Goal: Obtain resource: Download file/media

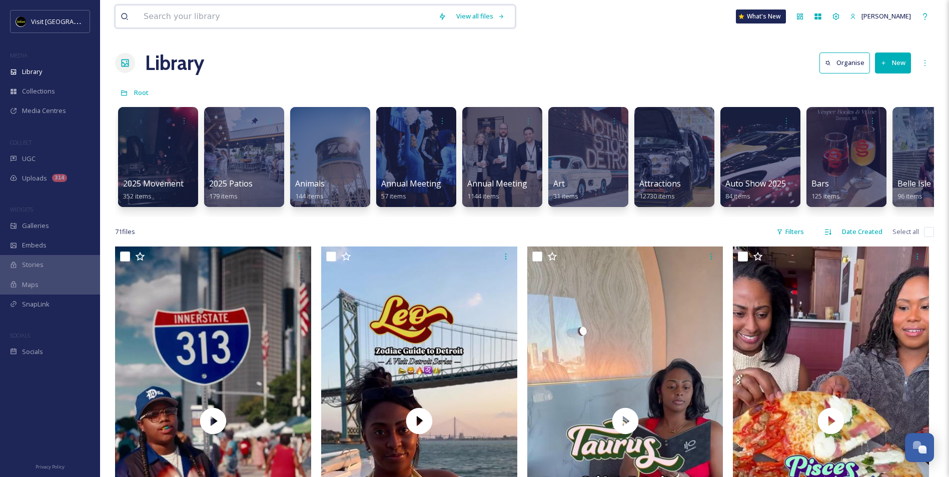
click at [366, 17] on input at bounding box center [286, 17] width 295 height 22
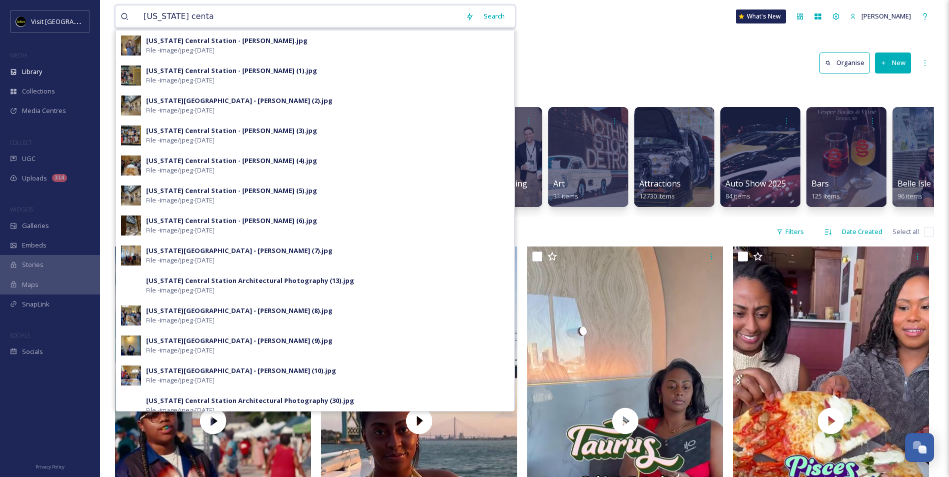
type input "michigan cental"
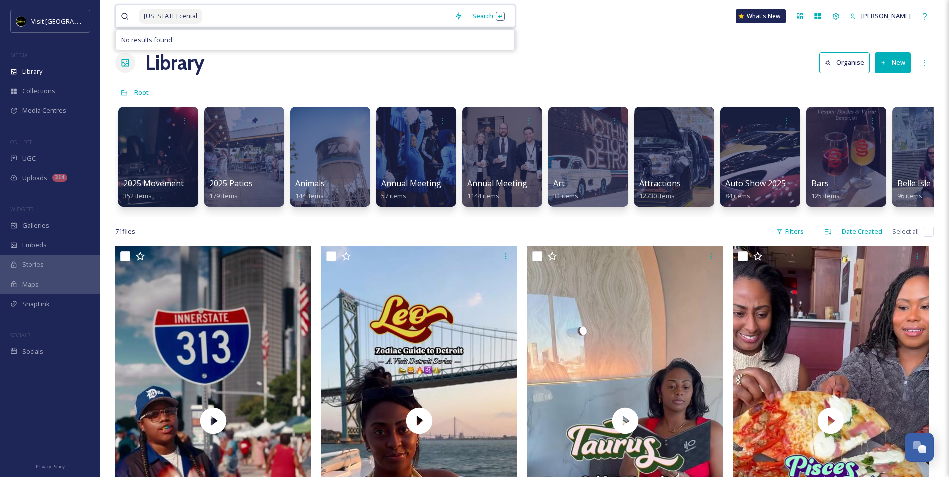
click at [389, 19] on input at bounding box center [326, 17] width 246 height 22
click at [203, 21] on input at bounding box center [326, 17] width 246 height 22
click at [203, 20] on input at bounding box center [326, 17] width 246 height 22
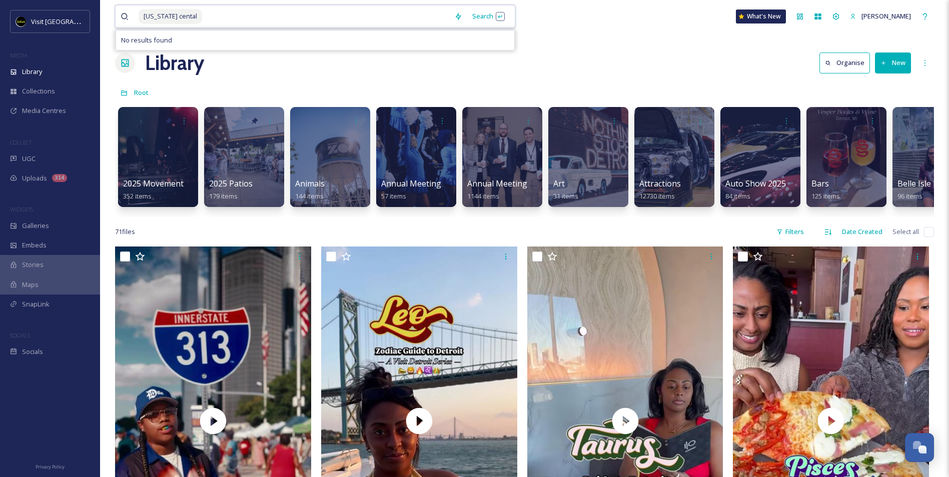
click at [203, 18] on input at bounding box center [326, 17] width 246 height 22
drag, startPoint x: 209, startPoint y: 20, endPoint x: 47, endPoint y: 19, distance: 162.6
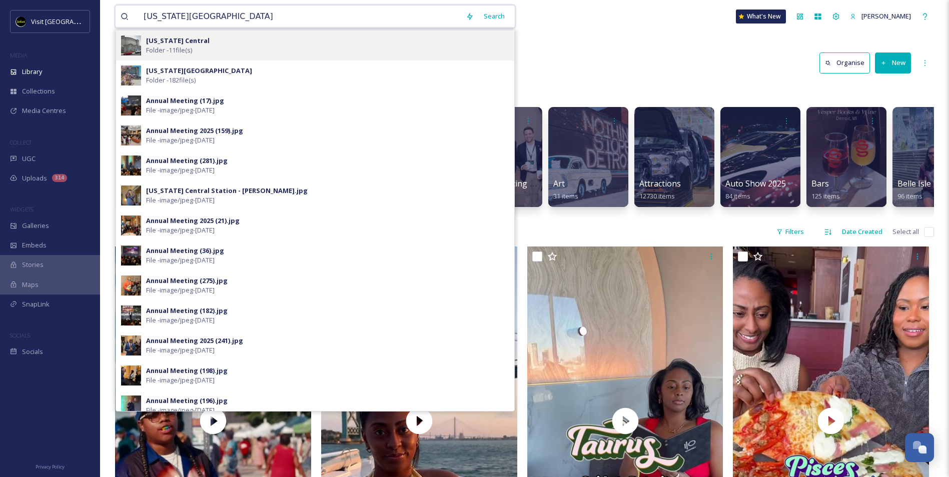
type input "[US_STATE][GEOGRAPHIC_DATA]"
click at [204, 45] on div "Michigan Central Folder - 11 file(s)" at bounding box center [327, 45] width 363 height 19
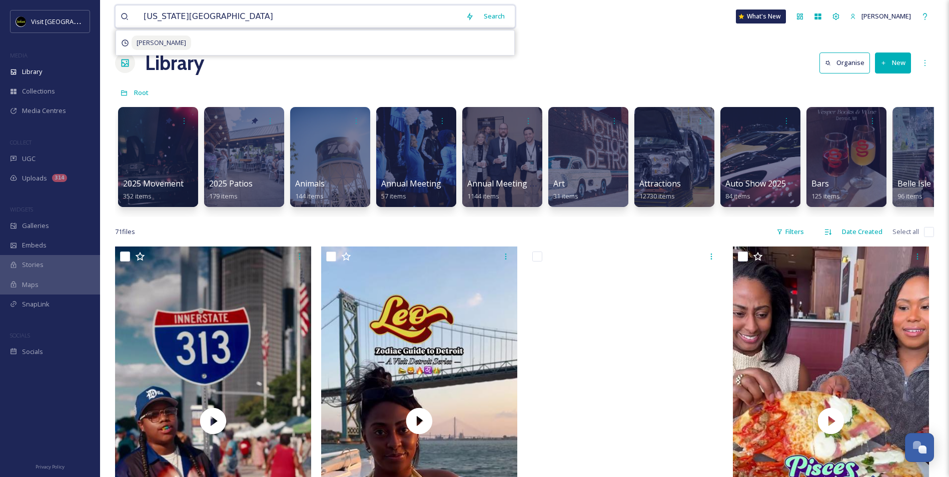
click at [261, 23] on input "[US_STATE][GEOGRAPHIC_DATA]" at bounding box center [300, 17] width 322 height 22
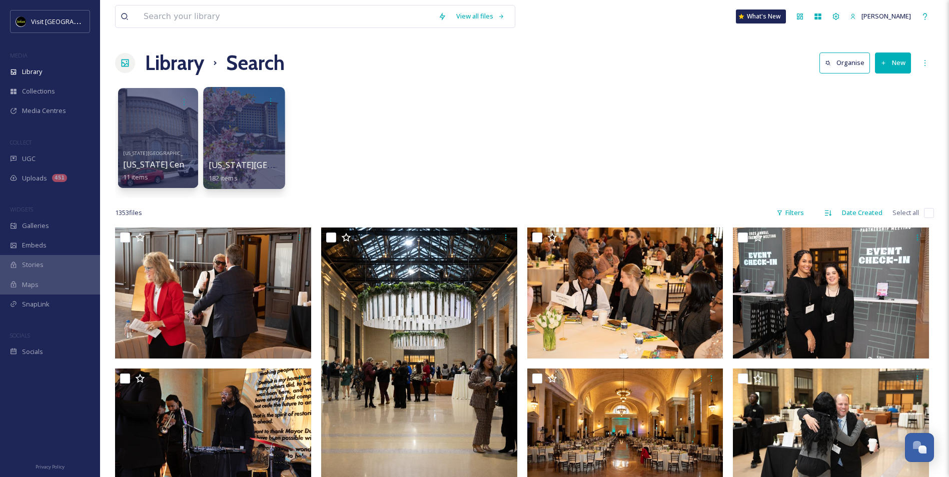
click at [244, 126] on div at bounding box center [244, 138] width 82 height 102
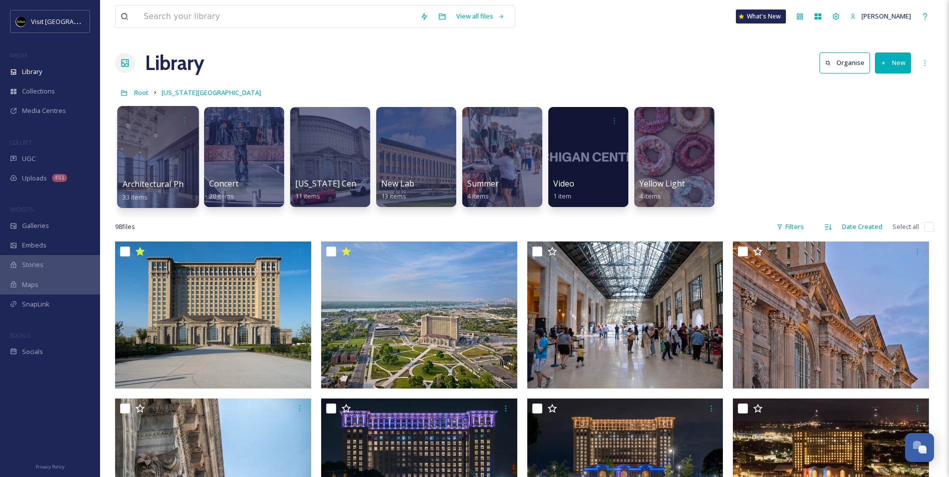
click at [167, 144] on div at bounding box center [158, 157] width 82 height 102
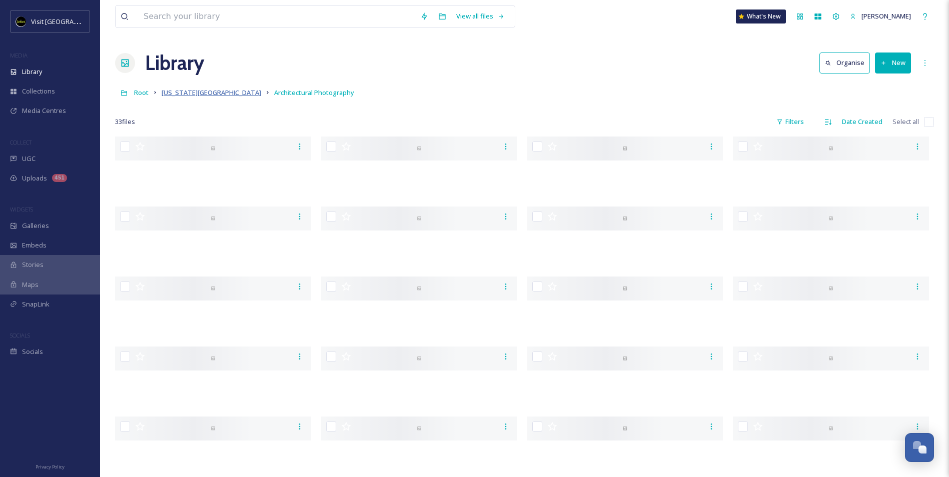
click at [208, 93] on span "[US_STATE][GEOGRAPHIC_DATA]" at bounding box center [212, 92] width 100 height 9
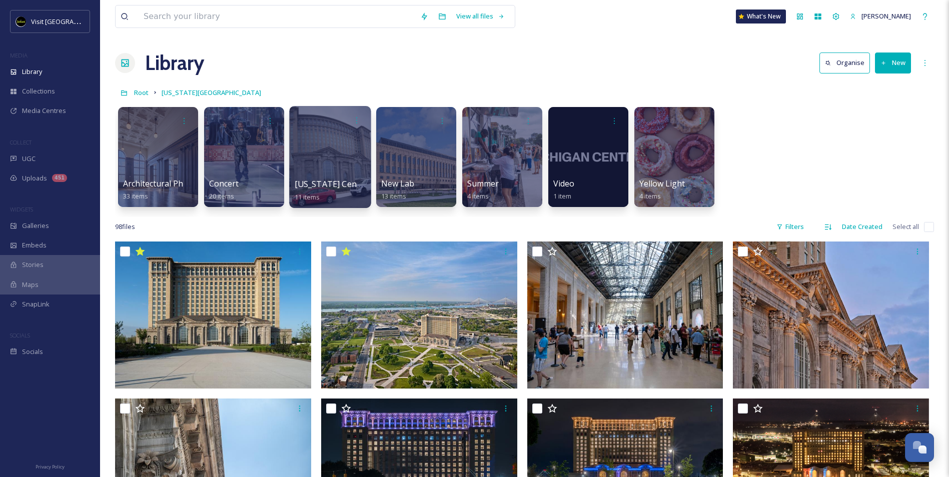
click at [335, 166] on div at bounding box center [330, 157] width 82 height 102
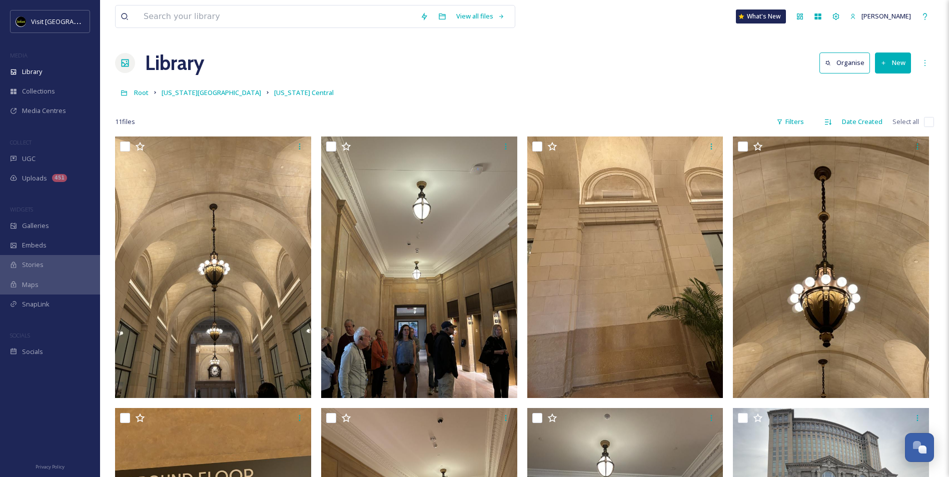
click at [196, 88] on link "[US_STATE][GEOGRAPHIC_DATA]" at bounding box center [212, 93] width 100 height 12
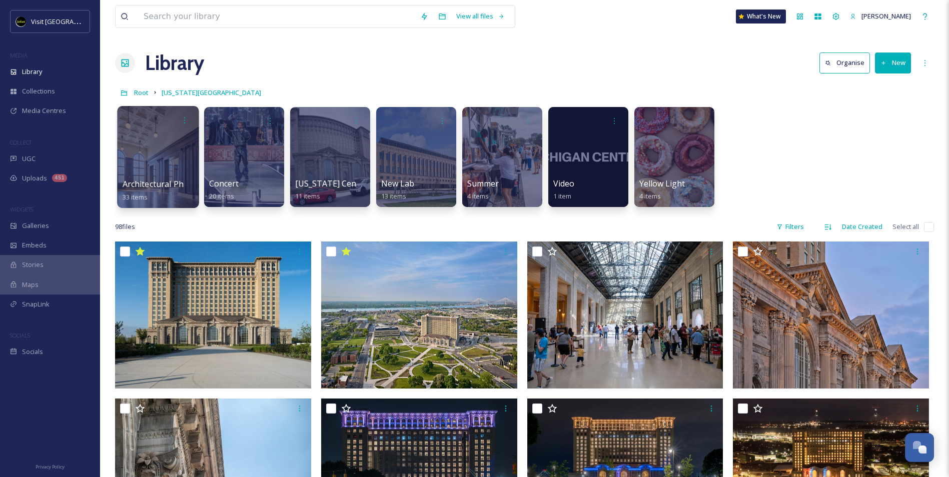
click at [166, 143] on div at bounding box center [158, 157] width 82 height 102
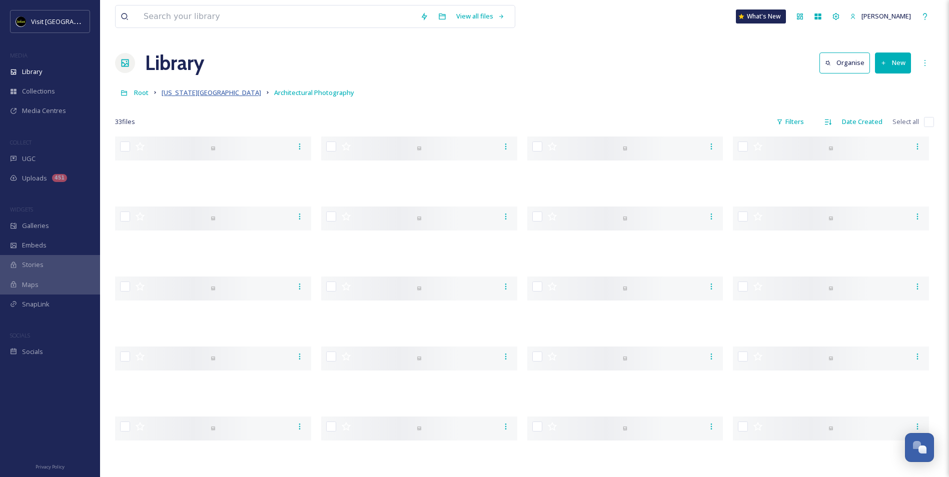
click at [201, 96] on span "[US_STATE][GEOGRAPHIC_DATA]" at bounding box center [212, 92] width 100 height 9
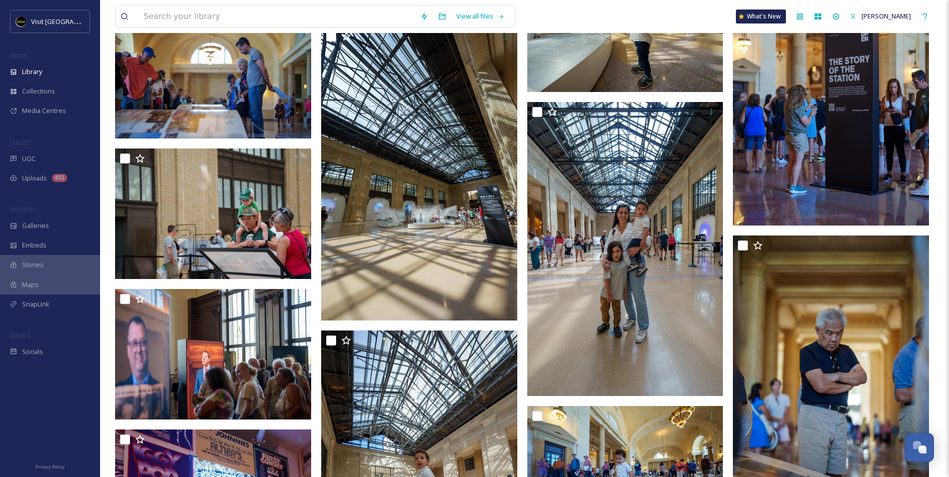
scroll to position [3896, 0]
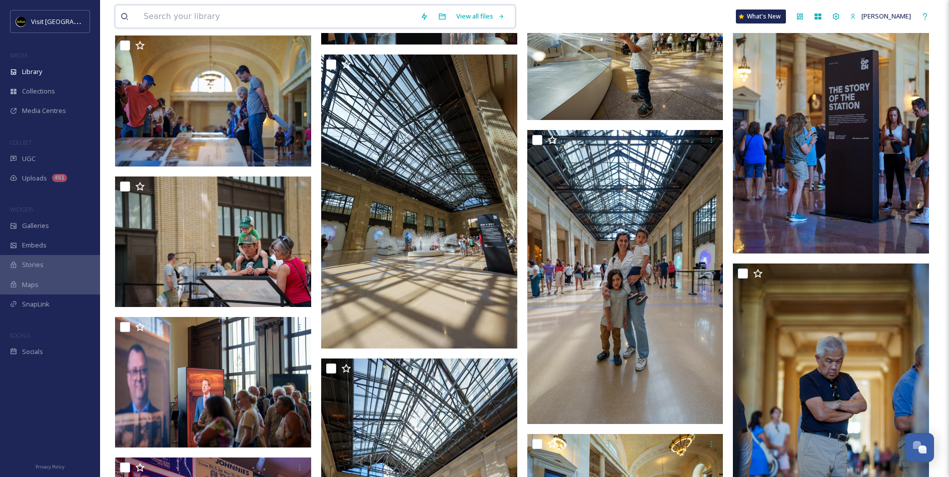
click at [300, 18] on input at bounding box center [277, 17] width 277 height 22
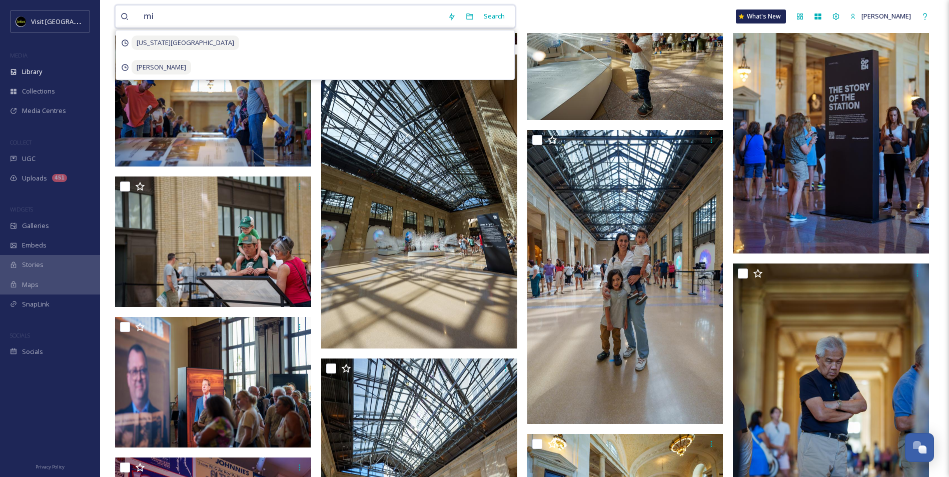
type input "m"
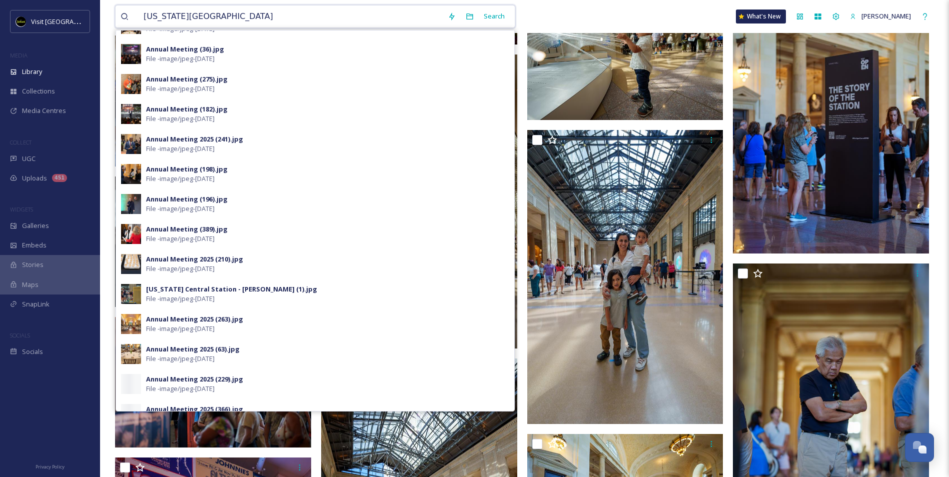
scroll to position [250, 0]
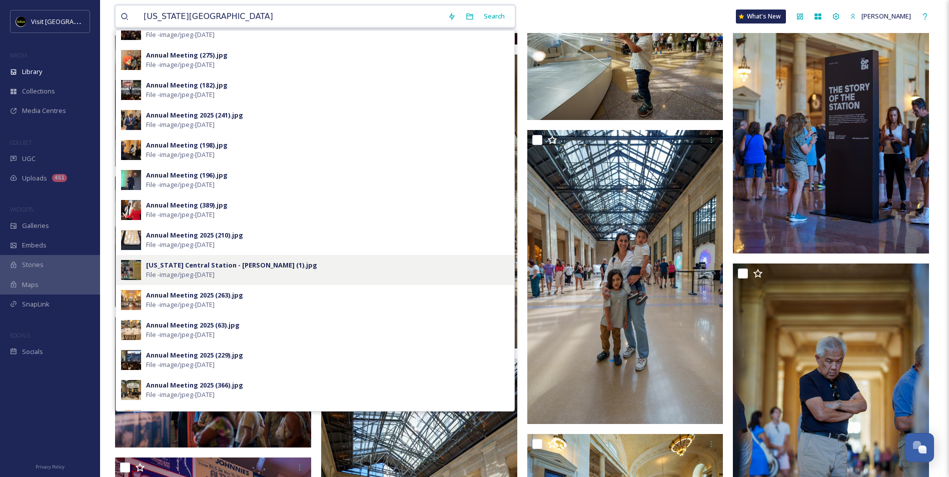
type input "[US_STATE][GEOGRAPHIC_DATA]"
click at [274, 271] on div "[US_STATE] Central Station - [PERSON_NAME] (1).jpg File - image/jpeg - [DATE]" at bounding box center [327, 270] width 363 height 19
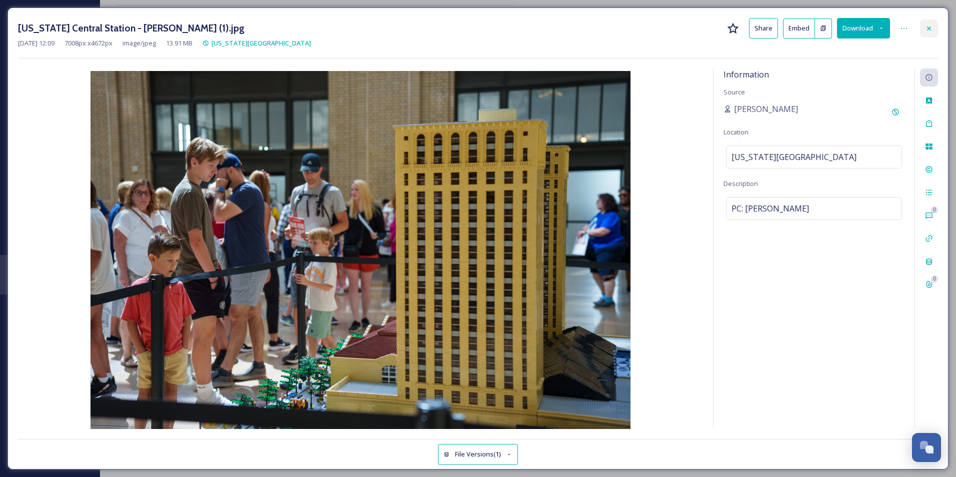
click at [932, 33] on div at bounding box center [929, 29] width 18 height 18
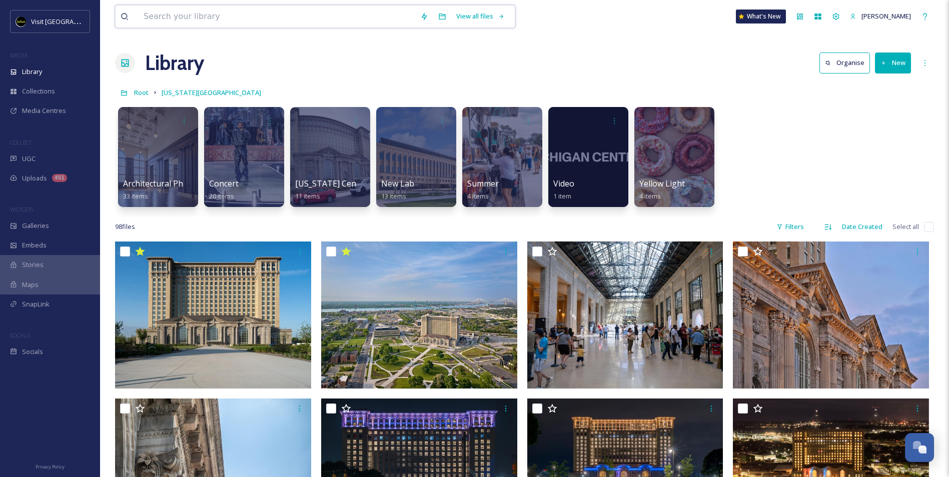
click at [189, 15] on input at bounding box center [277, 17] width 277 height 22
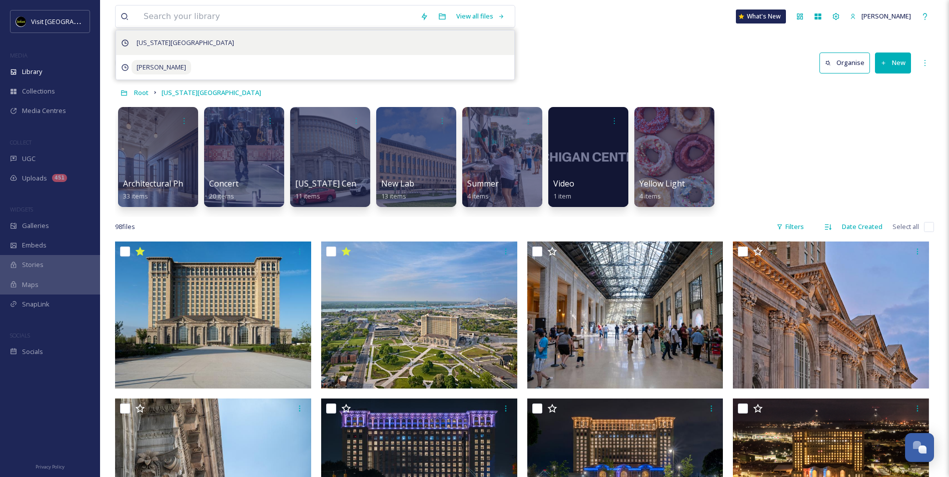
click at [160, 39] on span "[US_STATE][GEOGRAPHIC_DATA]" at bounding box center [186, 43] width 108 height 15
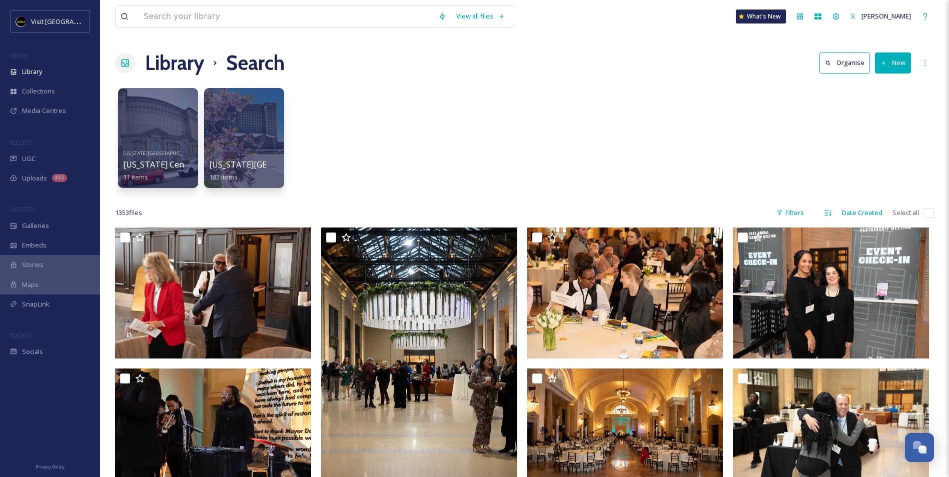
click at [246, 3] on div "View all files What's New [PERSON_NAME]" at bounding box center [524, 16] width 819 height 33
click at [256, 18] on input at bounding box center [286, 17] width 295 height 22
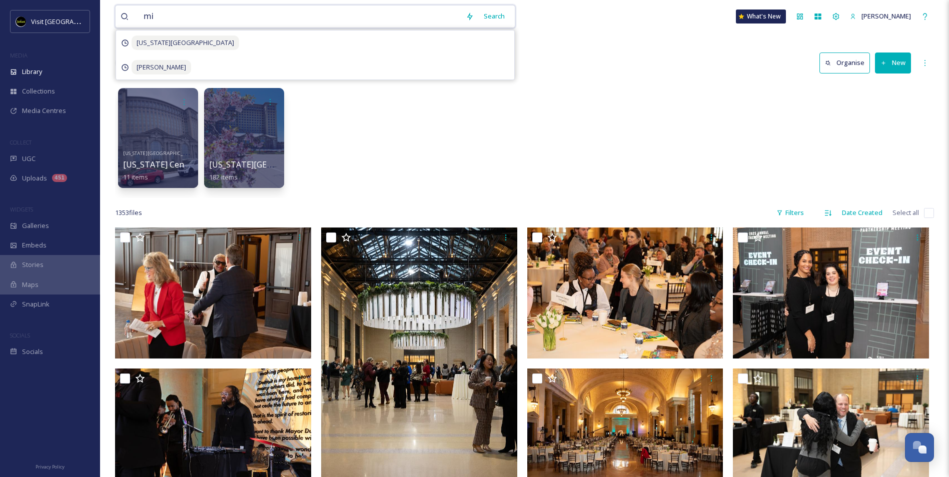
type input "m"
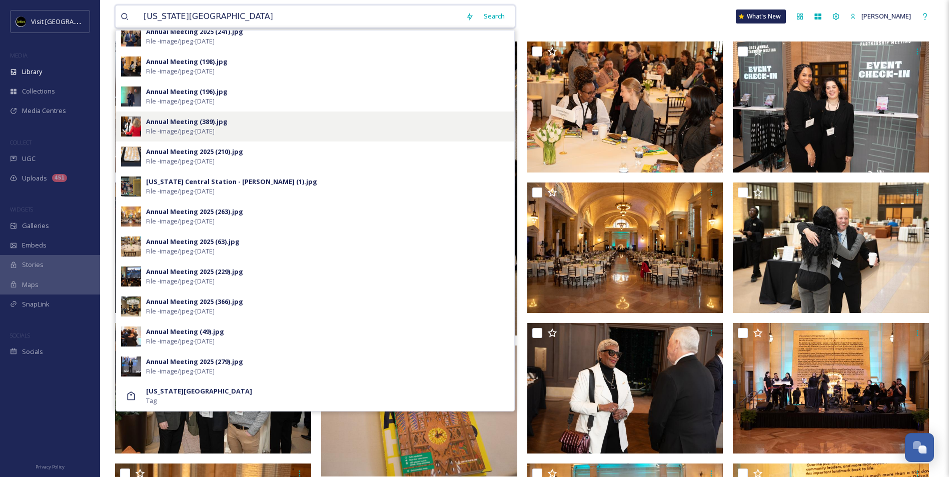
scroll to position [200, 0]
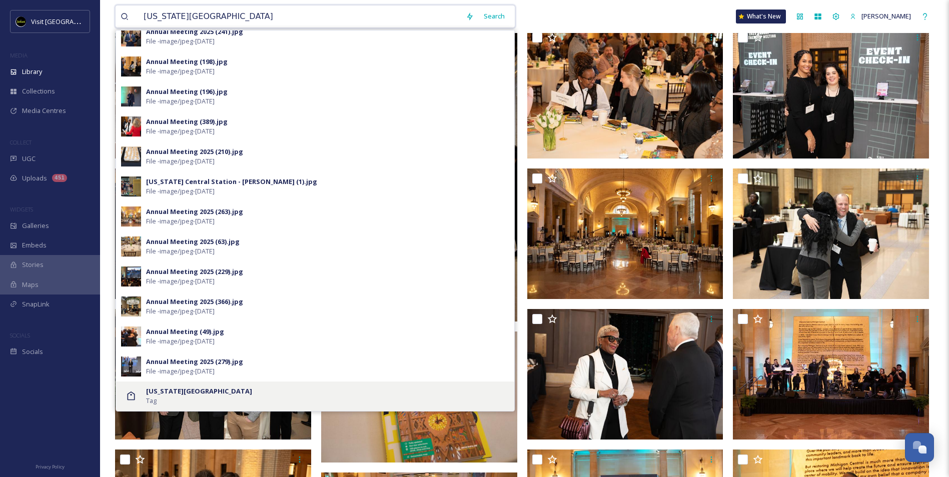
type input "[US_STATE][GEOGRAPHIC_DATA]"
click at [160, 396] on strong "[US_STATE][GEOGRAPHIC_DATA]" at bounding box center [199, 391] width 106 height 9
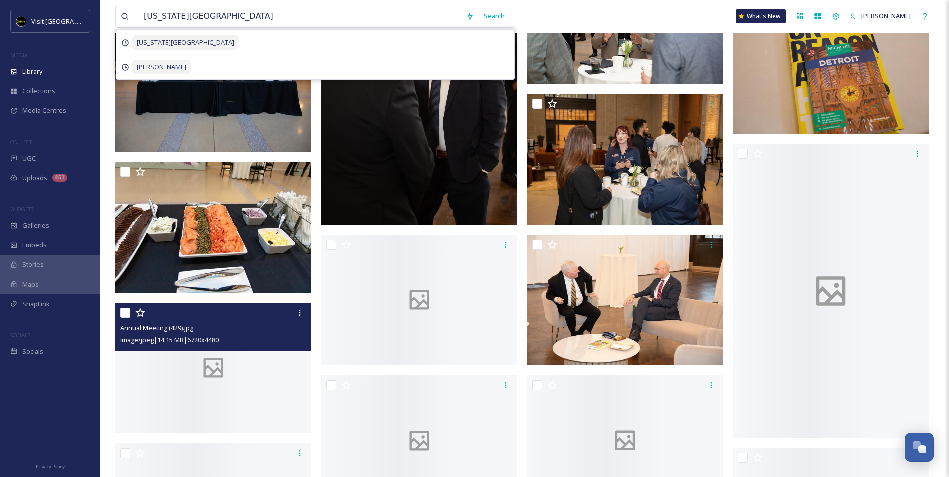
scroll to position [9553, 0]
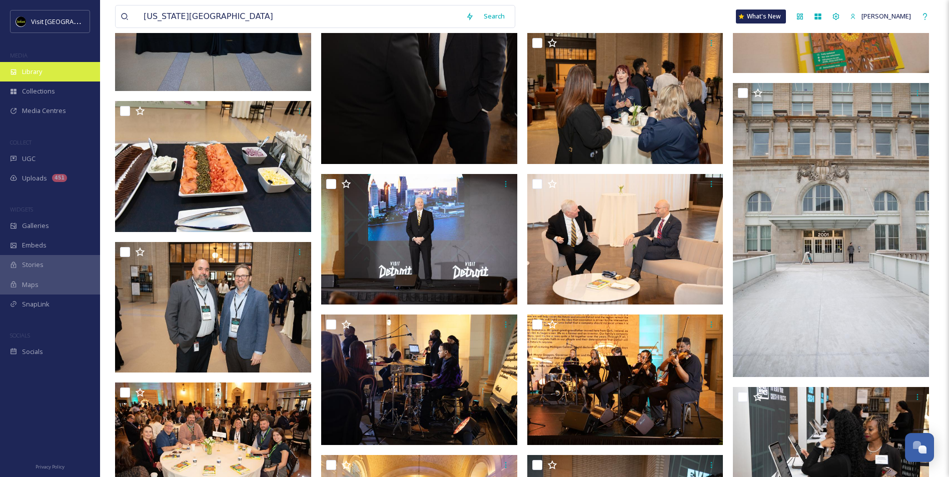
click at [41, 72] on span "Library" at bounding box center [32, 72] width 20 height 10
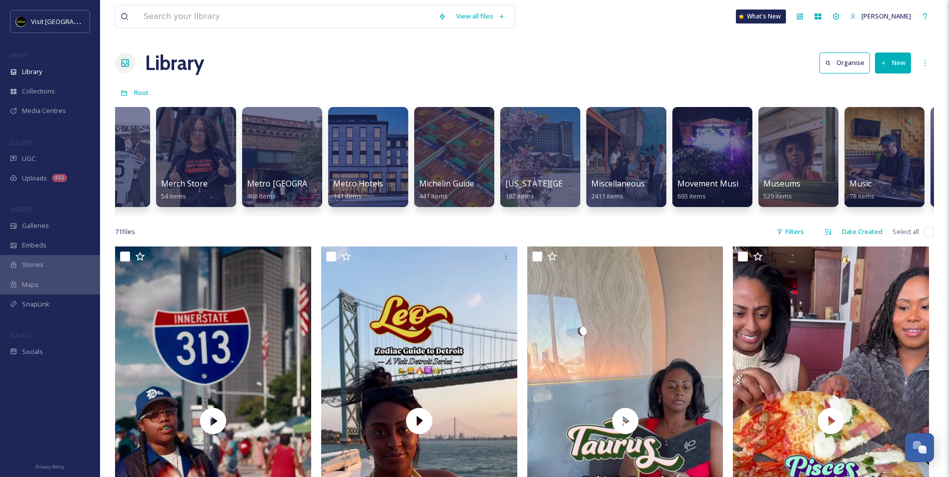
scroll to position [0, 2625]
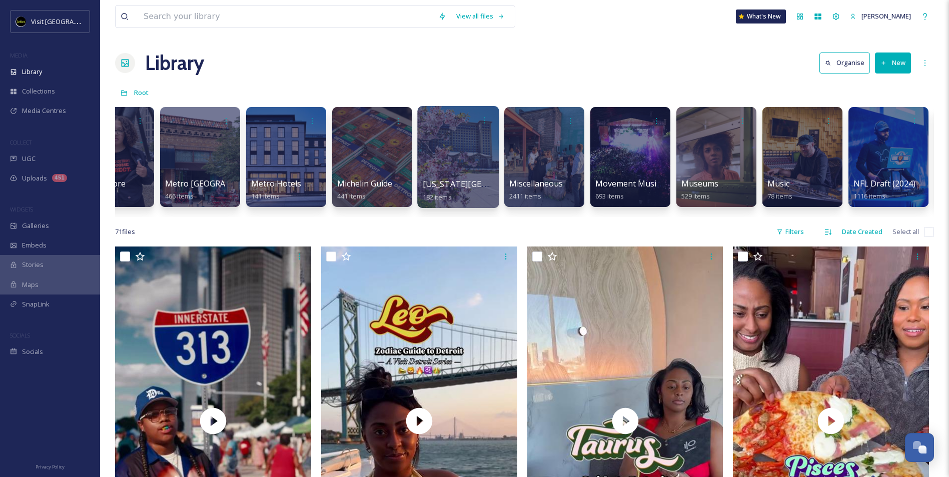
click at [457, 197] on div "[US_STATE][GEOGRAPHIC_DATA] 182 items" at bounding box center [459, 190] width 72 height 25
click at [461, 172] on div at bounding box center [458, 157] width 82 height 102
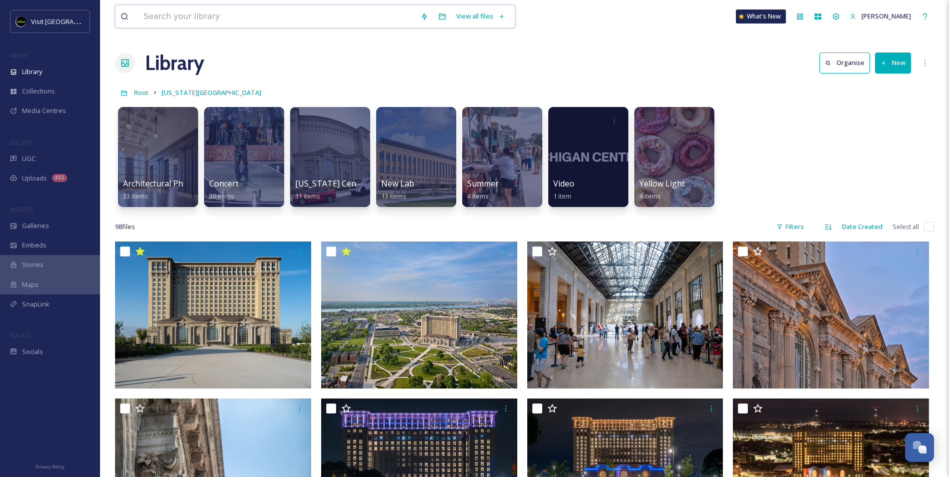
click at [287, 19] on input at bounding box center [277, 17] width 277 height 22
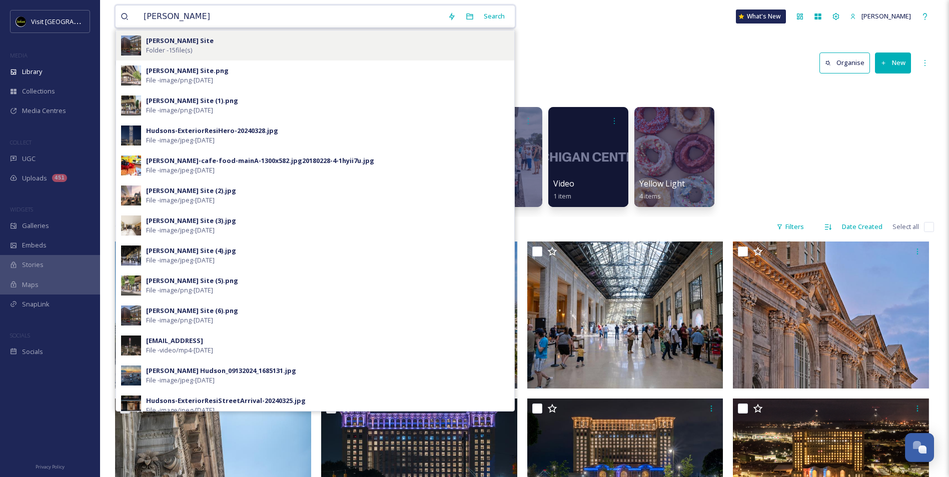
type input "[PERSON_NAME]"
click at [267, 35] on div "[PERSON_NAME] Site Folder - 15 file(s)" at bounding box center [315, 46] width 398 height 30
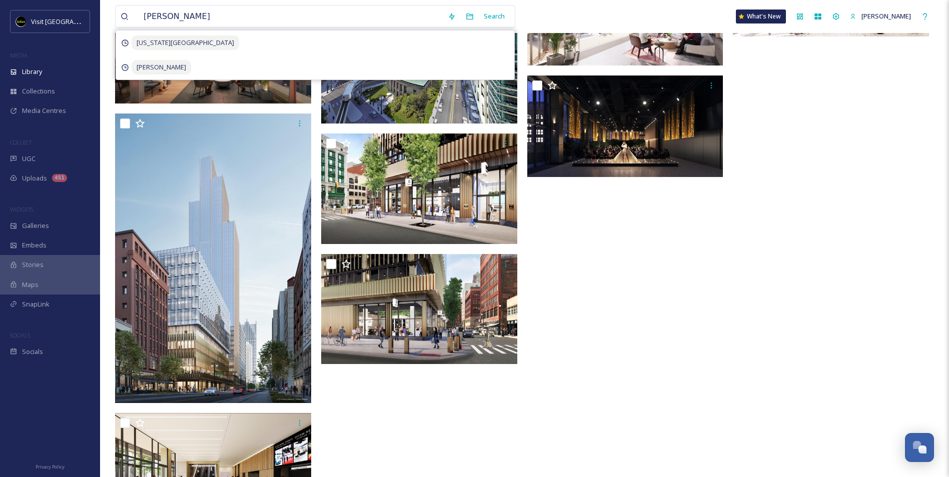
scroll to position [511, 0]
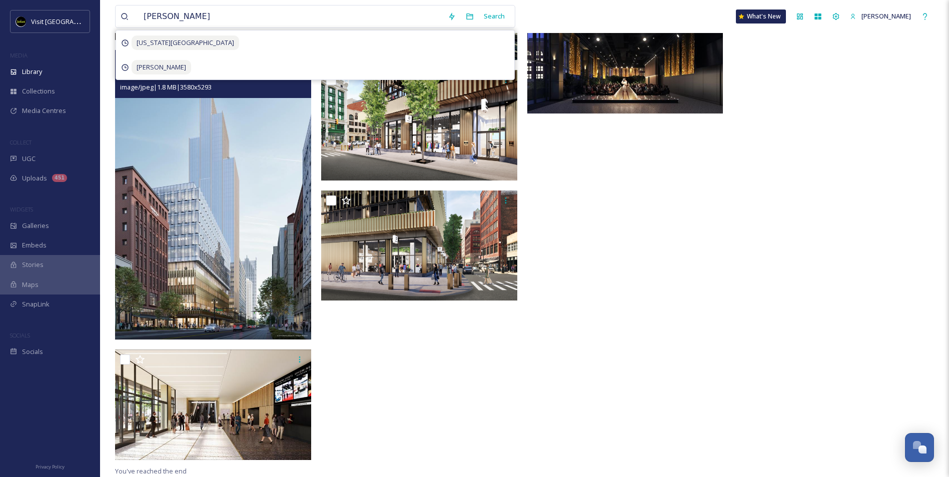
click at [221, 238] on img at bounding box center [213, 195] width 196 height 290
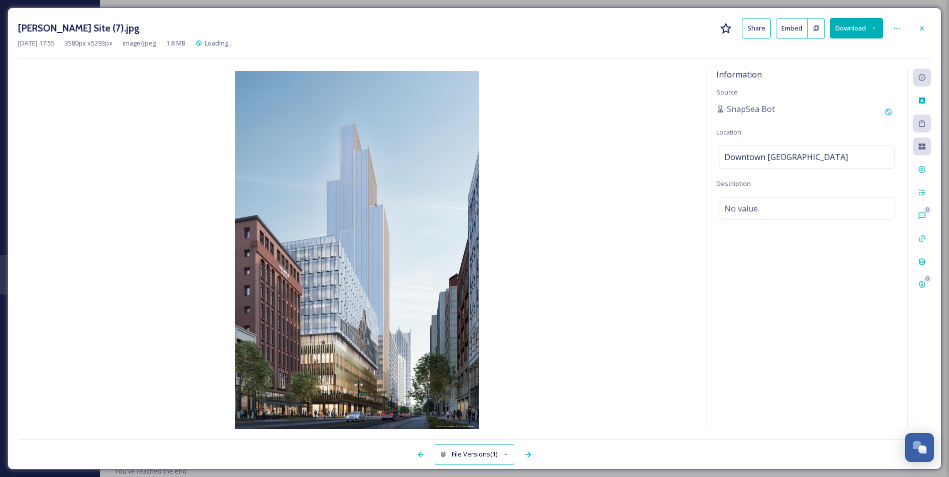
scroll to position [352, 0]
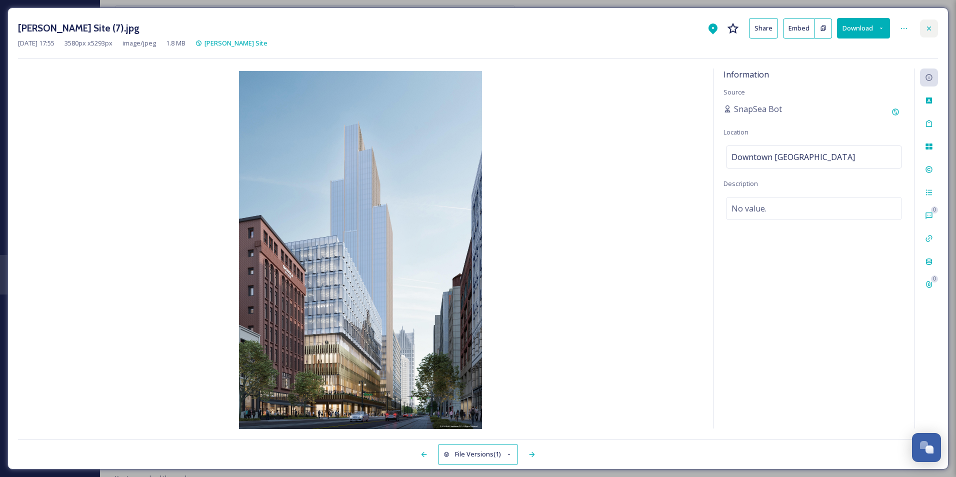
click at [924, 31] on div at bounding box center [929, 29] width 18 height 18
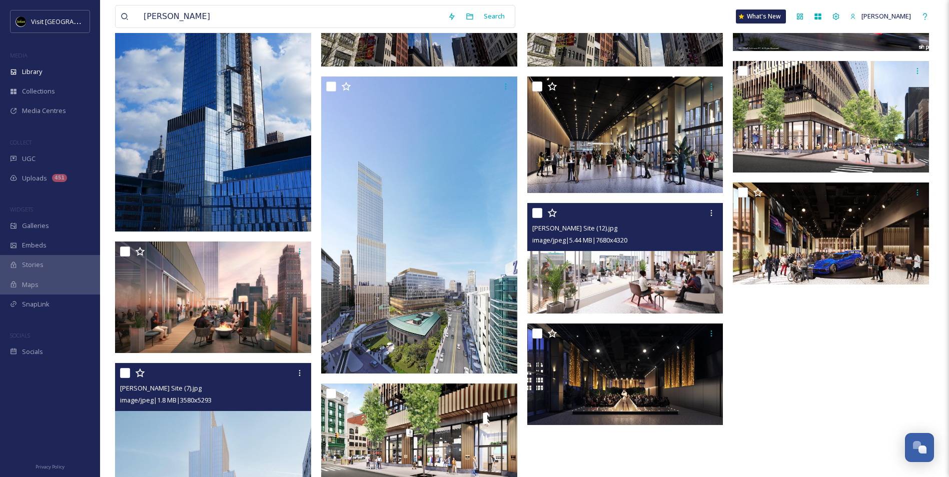
scroll to position [202, 0]
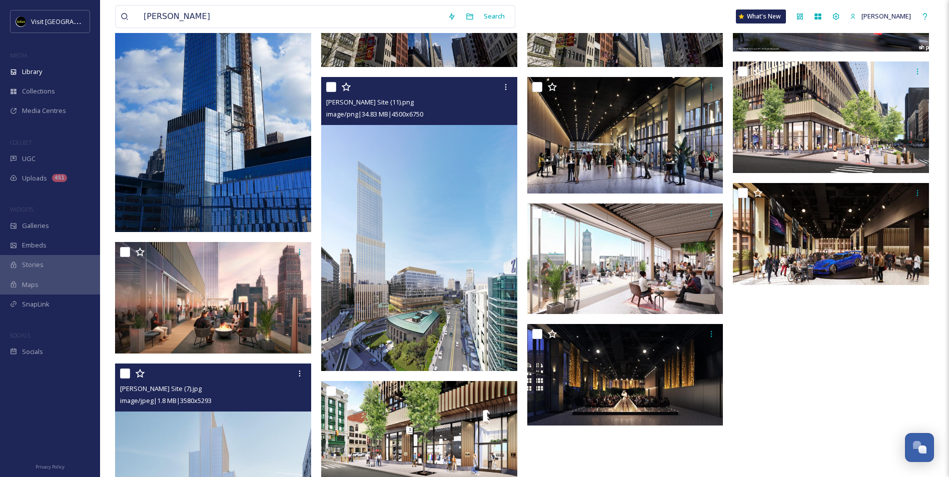
click at [425, 301] on img at bounding box center [419, 224] width 196 height 294
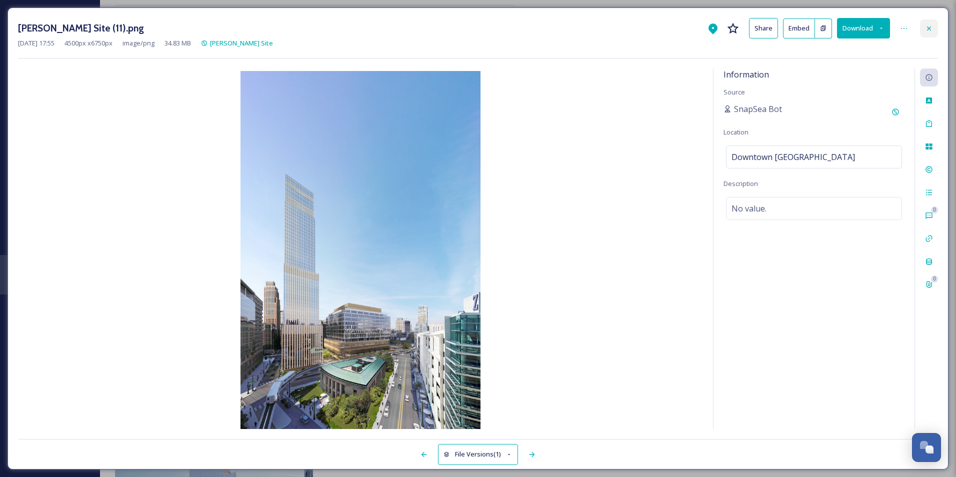
click at [927, 27] on icon at bounding box center [929, 29] width 8 height 8
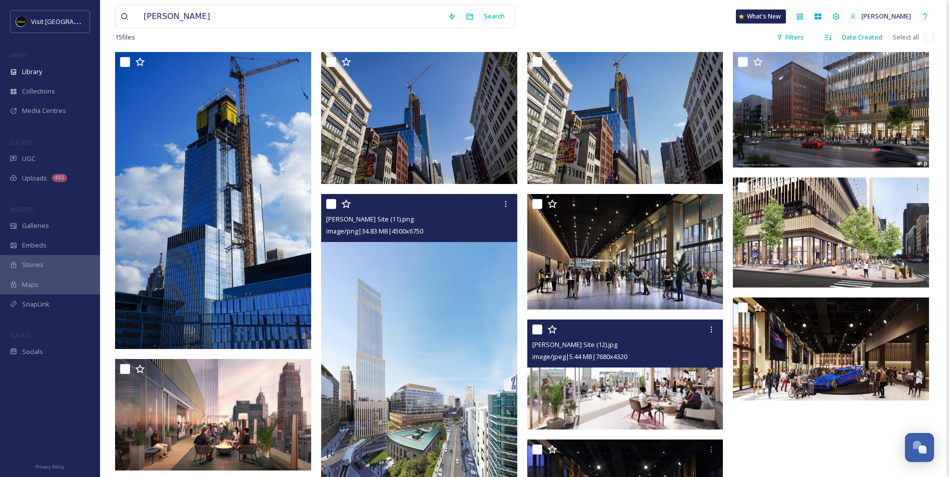
scroll to position [2, 0]
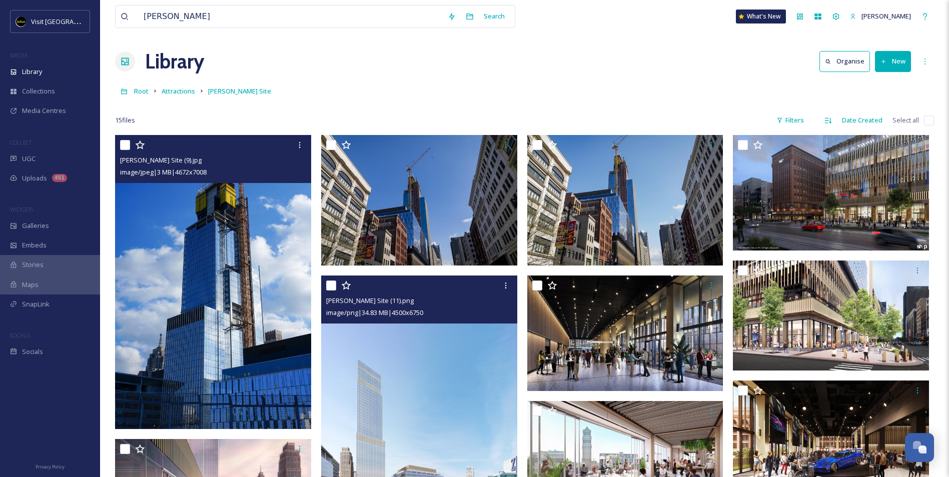
click at [259, 249] on img at bounding box center [213, 282] width 196 height 294
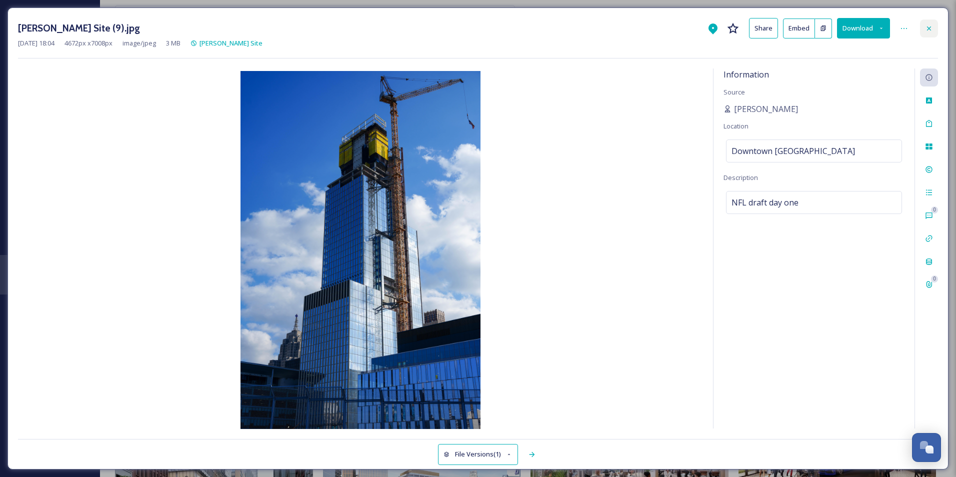
click at [931, 26] on icon at bounding box center [929, 29] width 8 height 8
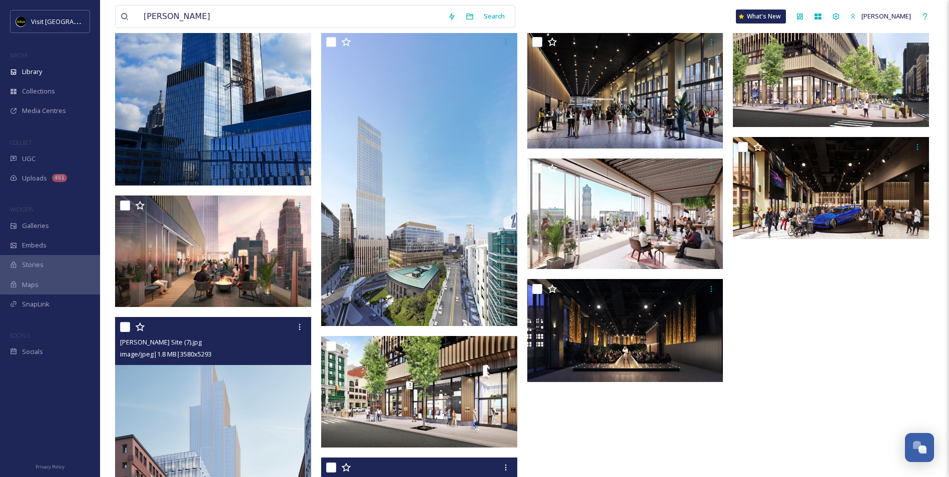
scroll to position [216, 0]
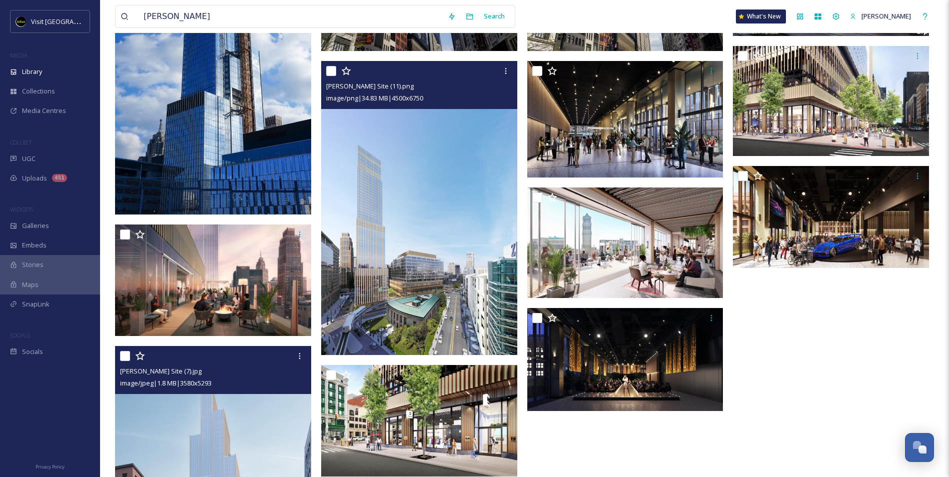
click at [379, 275] on img at bounding box center [419, 208] width 196 height 294
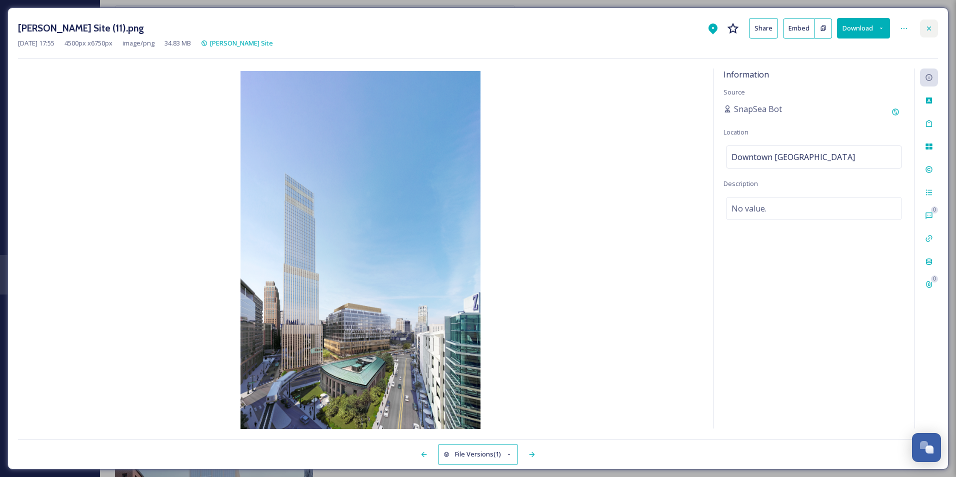
click at [929, 28] on icon at bounding box center [929, 28] width 4 height 4
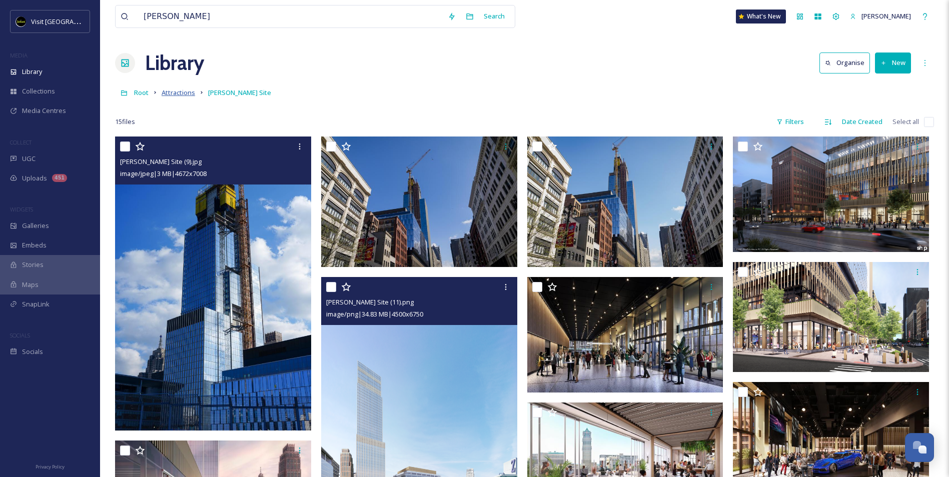
click at [182, 93] on span "Attractions" at bounding box center [179, 92] width 34 height 9
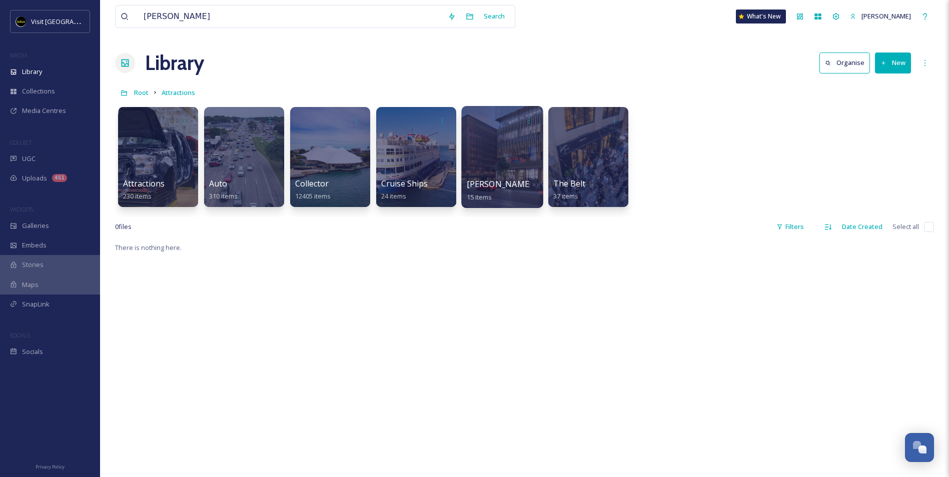
click at [508, 160] on div at bounding box center [502, 157] width 82 height 102
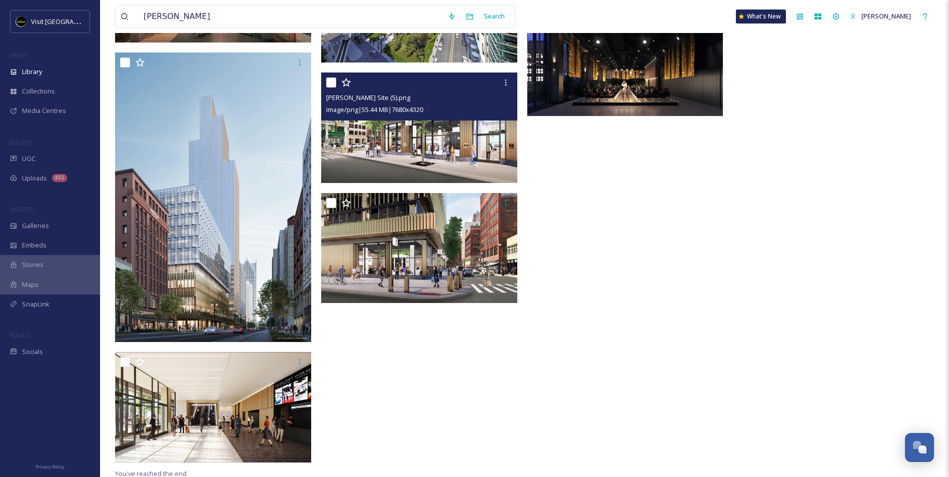
scroll to position [511, 0]
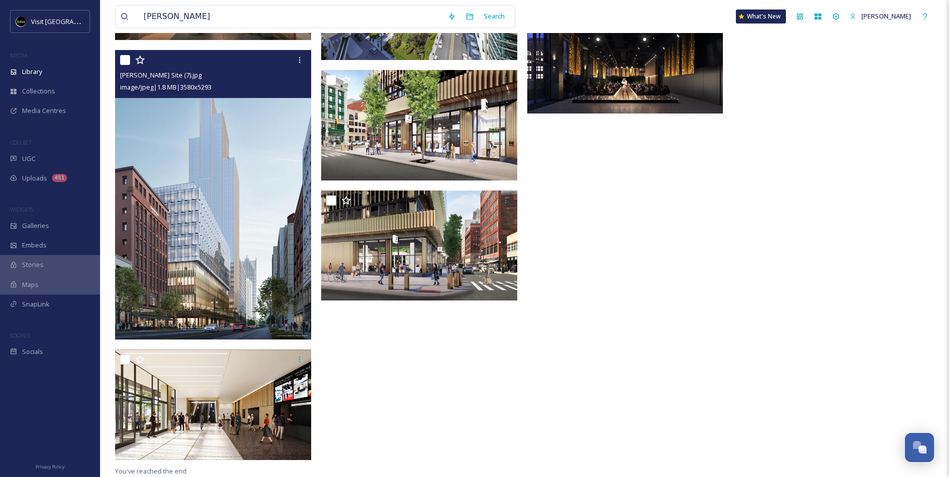
click at [242, 172] on img at bounding box center [213, 195] width 196 height 290
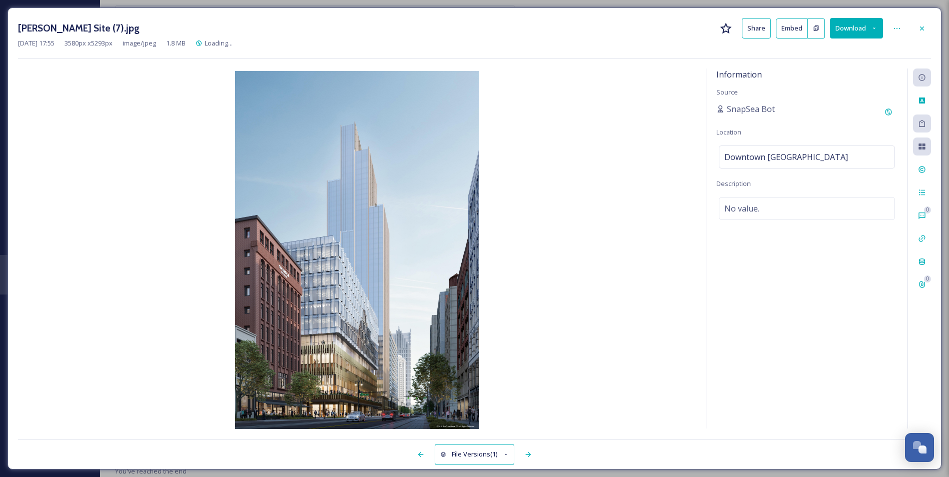
scroll to position [352, 0]
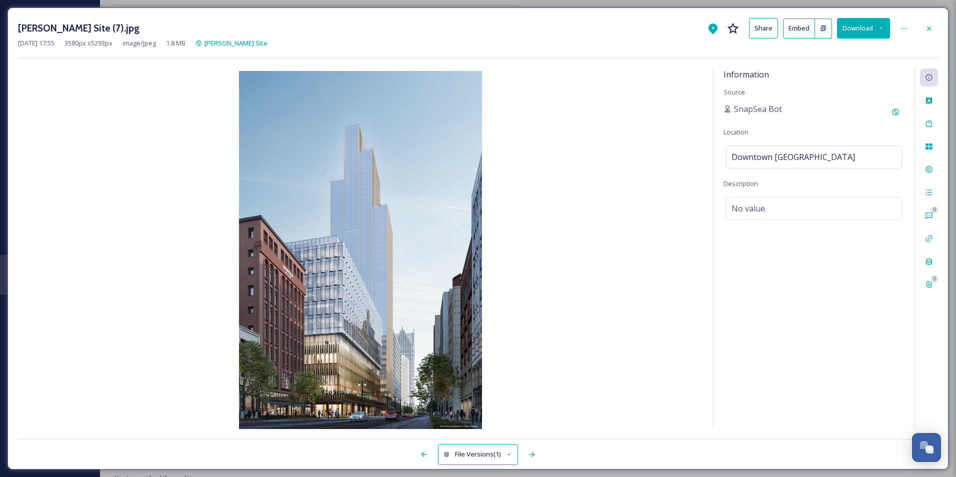
click at [861, 25] on button "Download" at bounding box center [863, 28] width 53 height 21
click at [848, 55] on span "Download Original (3580 x 5293)" at bounding box center [837, 52] width 95 height 10
drag, startPoint x: 608, startPoint y: 48, endPoint x: 689, endPoint y: 45, distance: 81.6
click at [608, 48] on div "[DATE] 17:55 3580 px x 5293 px image/jpeg 1.8 MB [PERSON_NAME] Site" at bounding box center [478, 44] width 920 height 10
click at [933, 28] on div at bounding box center [929, 29] width 18 height 18
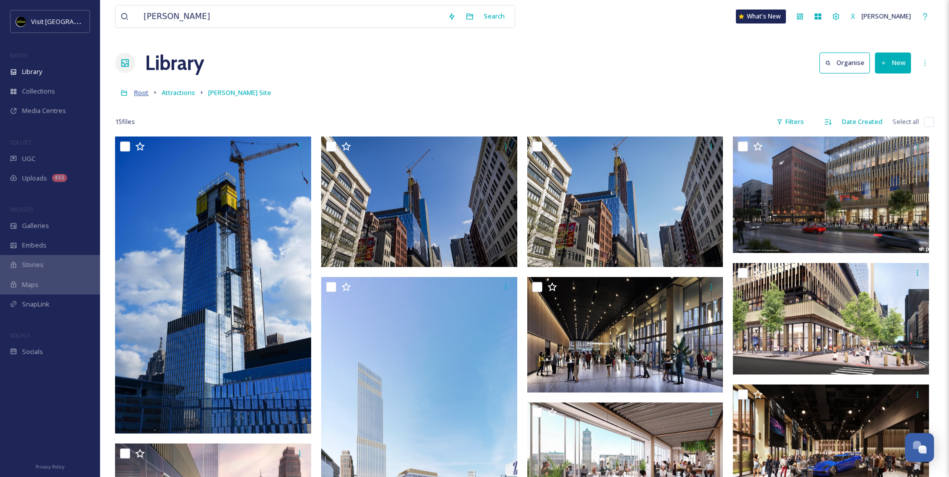
click at [140, 92] on span "Root" at bounding box center [141, 92] width 15 height 9
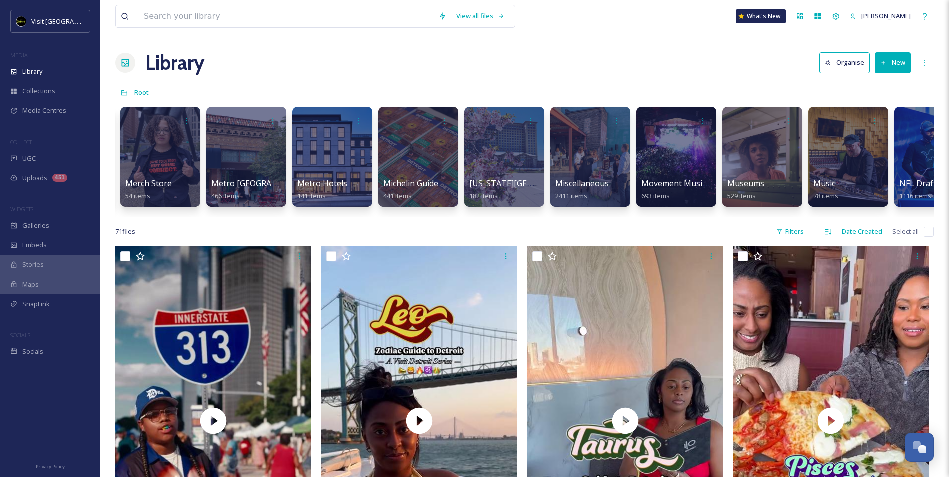
scroll to position [0, 2592]
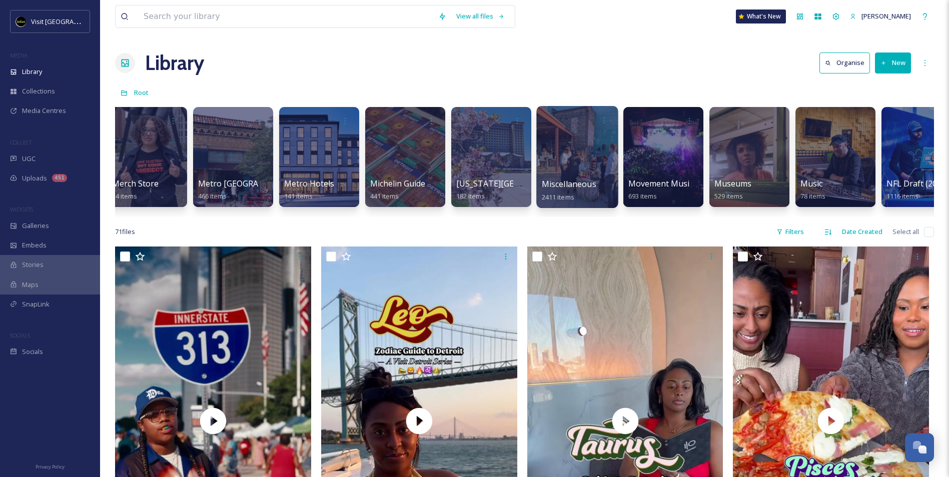
click at [595, 152] on div at bounding box center [577, 157] width 82 height 102
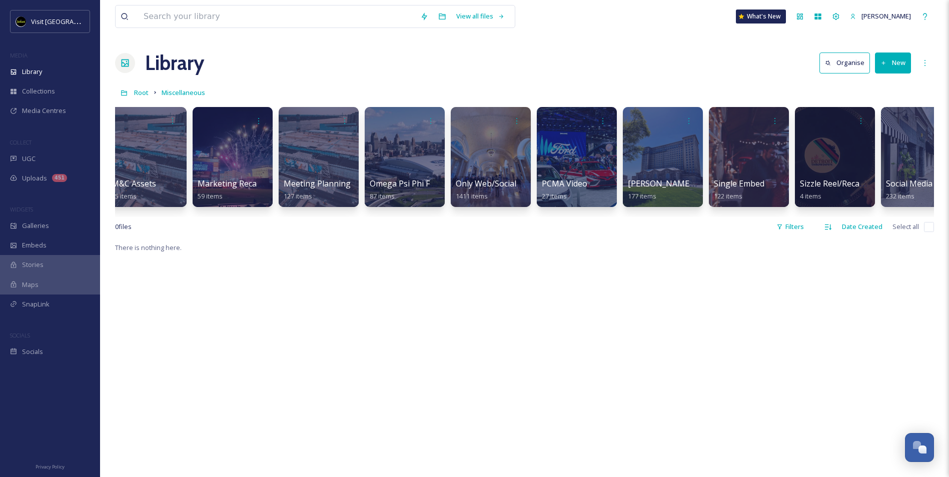
scroll to position [0, 472]
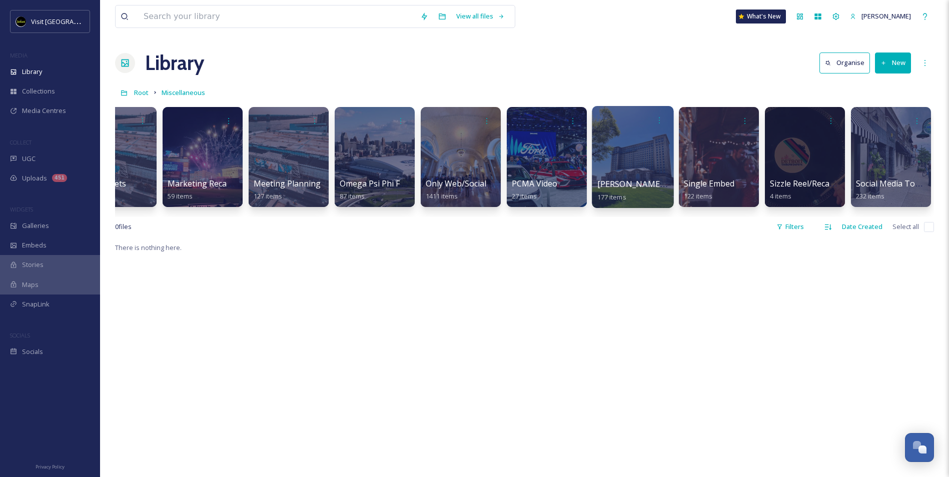
click at [650, 145] on div at bounding box center [633, 157] width 82 height 102
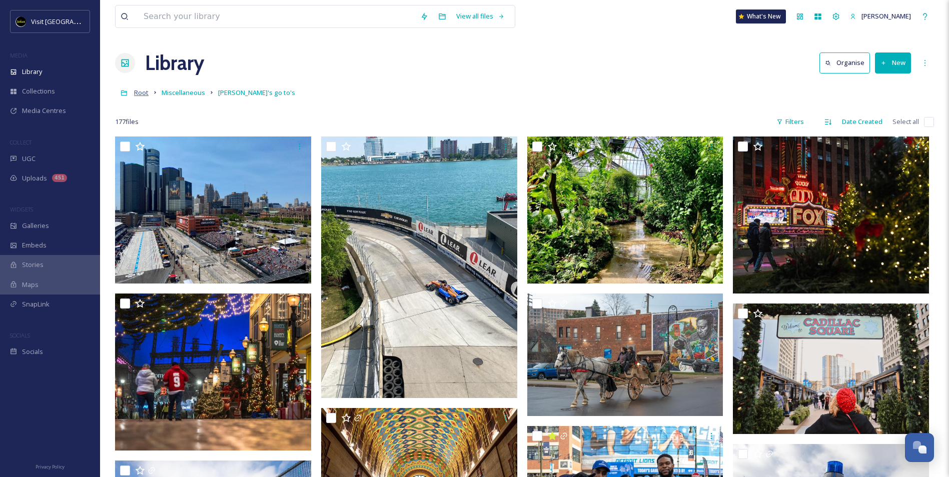
click at [145, 97] on span "Root" at bounding box center [141, 92] width 15 height 9
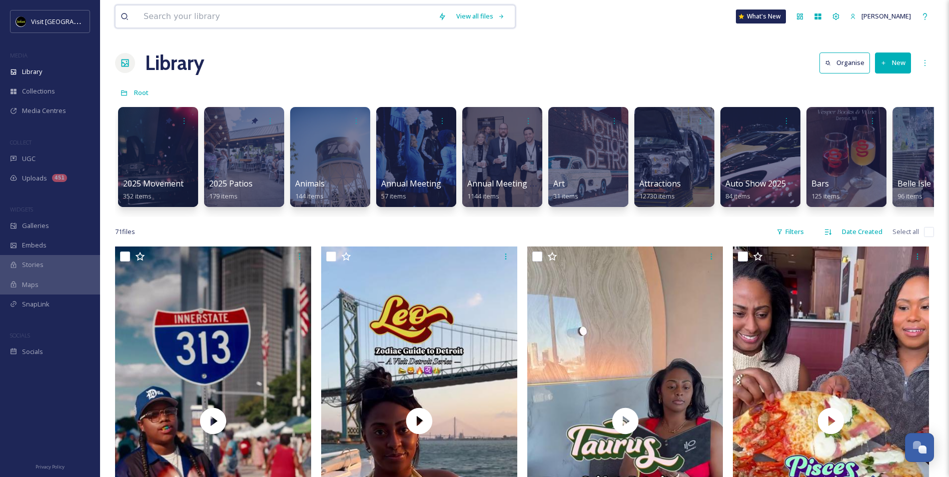
click at [257, 18] on input at bounding box center [286, 17] width 295 height 22
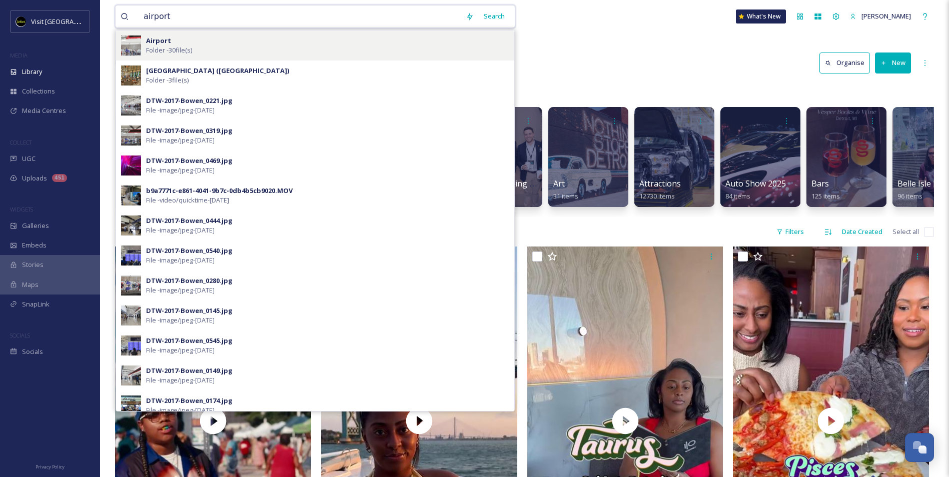
type input "airport"
click at [250, 41] on div "Airport Folder - 30 file(s)" at bounding box center [327, 45] width 363 height 19
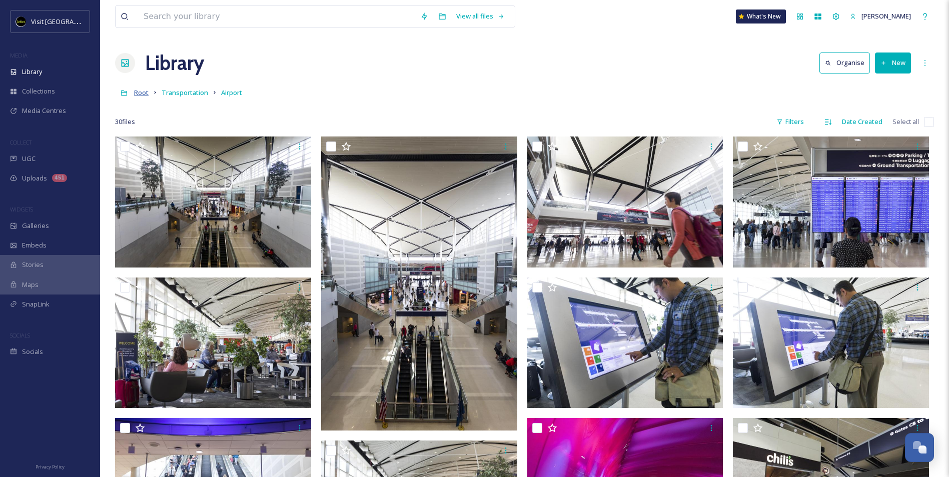
click at [140, 93] on span "Root" at bounding box center [141, 92] width 15 height 9
